Goal: Use online tool/utility: Utilize a website feature to perform a specific function

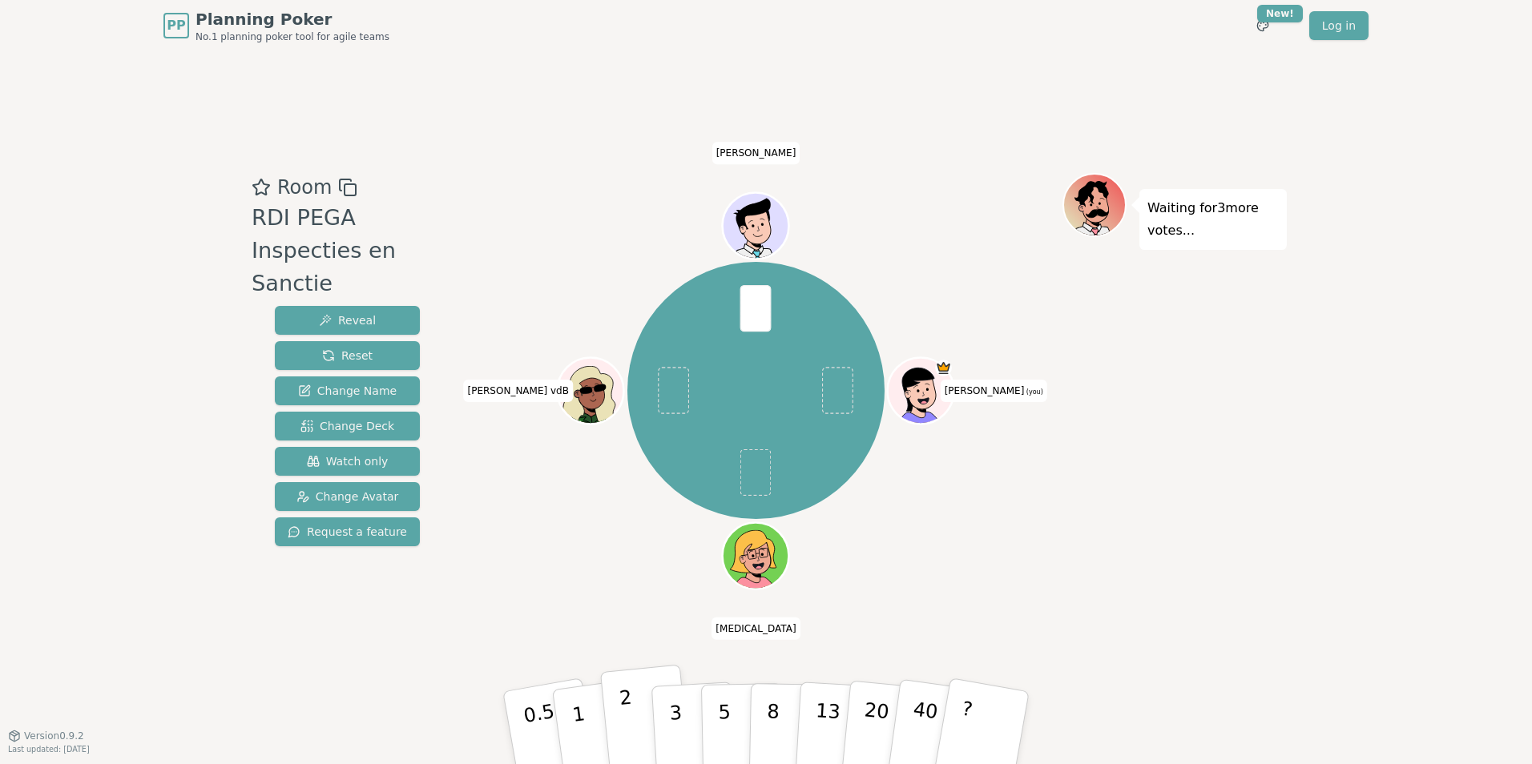
click at [624, 702] on p "2" at bounding box center [629, 730] width 21 height 87
click at [590, 690] on button "1" at bounding box center [597, 728] width 95 height 130
click at [574, 710] on p "1" at bounding box center [581, 730] width 24 height 87
click at [623, 710] on p "2" at bounding box center [629, 730] width 21 height 87
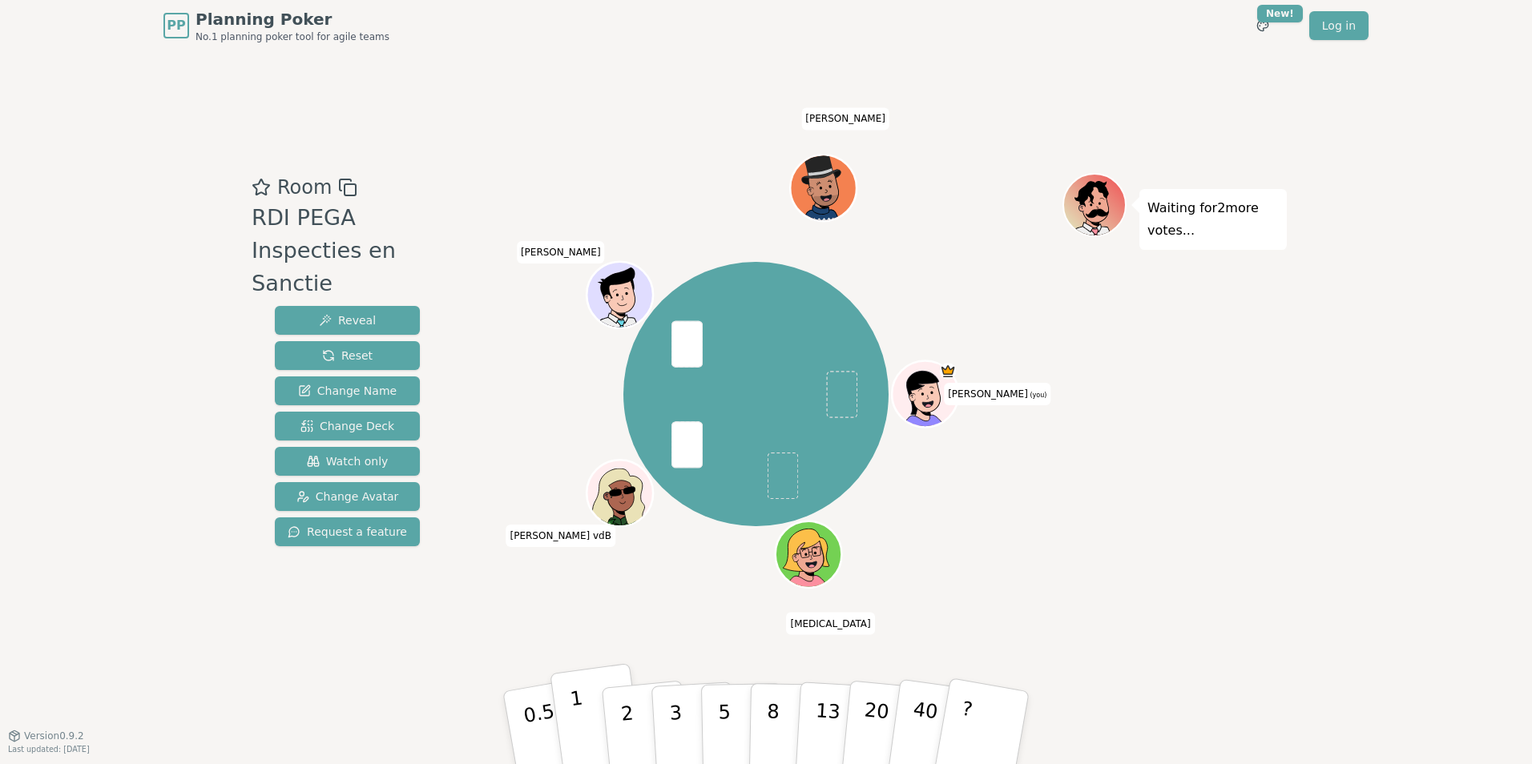
click at [587, 714] on button "1" at bounding box center [597, 728] width 95 height 130
click at [635, 717] on button "2" at bounding box center [645, 728] width 91 height 127
click at [591, 703] on button "1" at bounding box center [597, 728] width 95 height 130
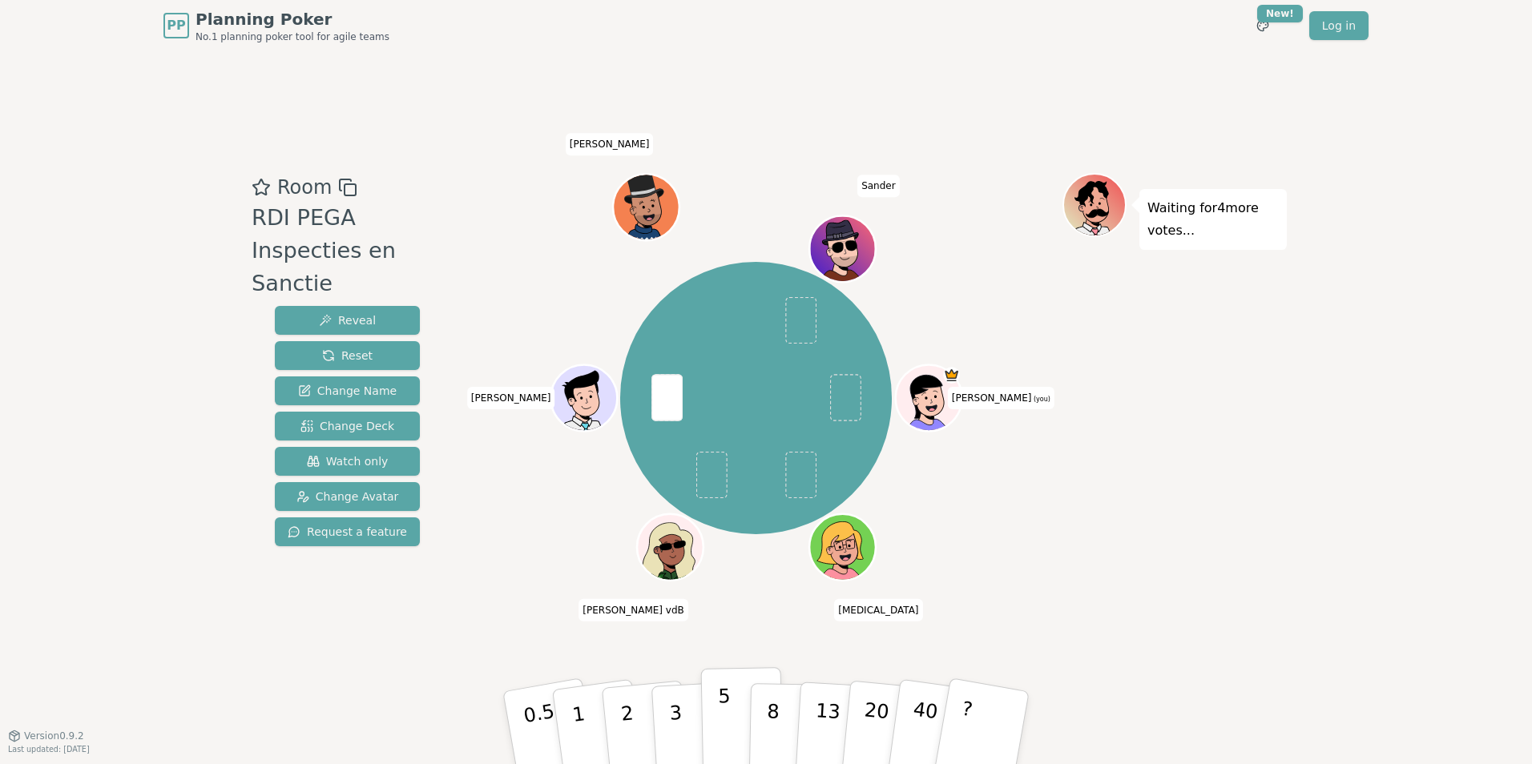
click at [725, 711] on p "5" at bounding box center [725, 728] width 14 height 87
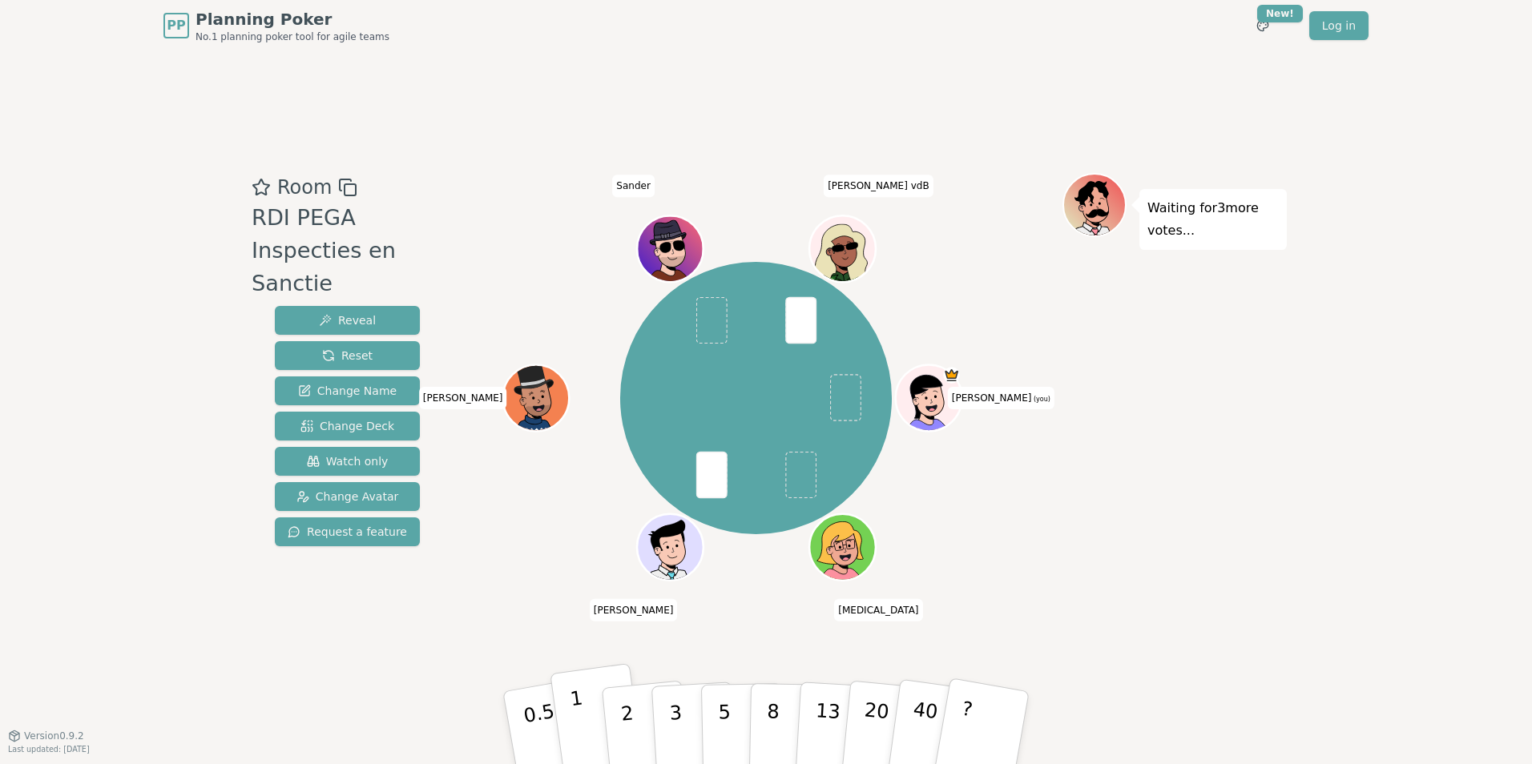
click at [577, 711] on p "1" at bounding box center [581, 730] width 24 height 87
click at [520, 710] on button "0.5" at bounding box center [550, 728] width 100 height 132
click at [527, 697] on p "0.5" at bounding box center [541, 729] width 45 height 91
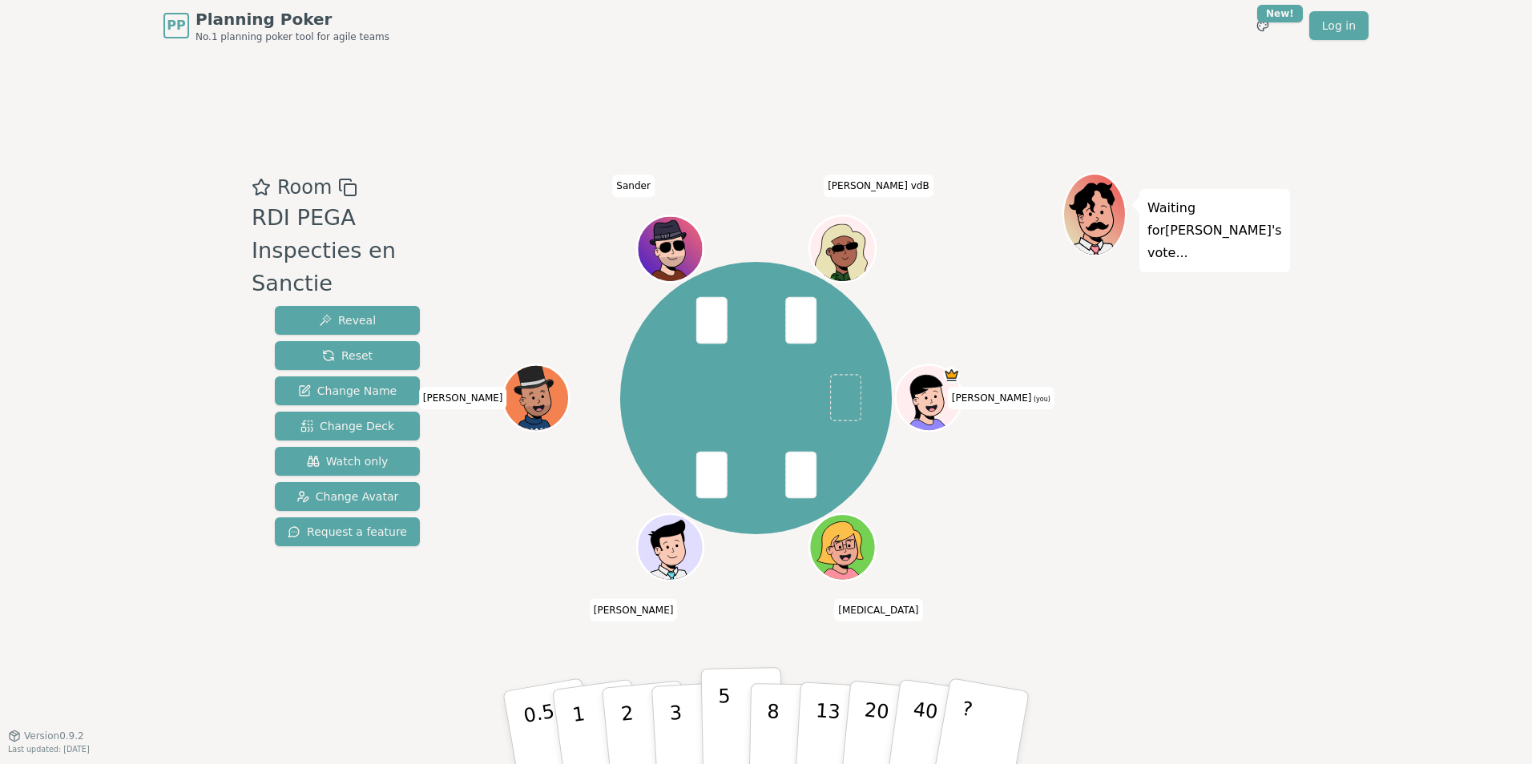
click at [740, 714] on button "5" at bounding box center [742, 728] width 83 height 122
